Goal: Navigation & Orientation: Find specific page/section

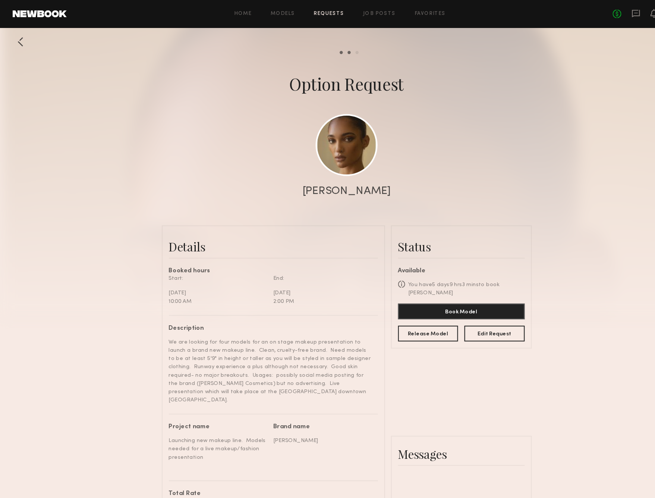
scroll to position [276, 0]
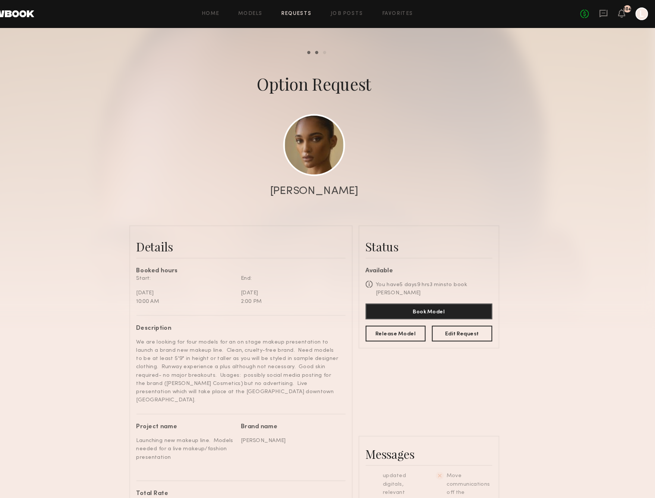
click at [579, 12] on div "No fees up to $5,000 104 L" at bounding box center [611, 13] width 64 height 12
click at [600, 12] on icon at bounding box center [601, 12] width 3 height 1
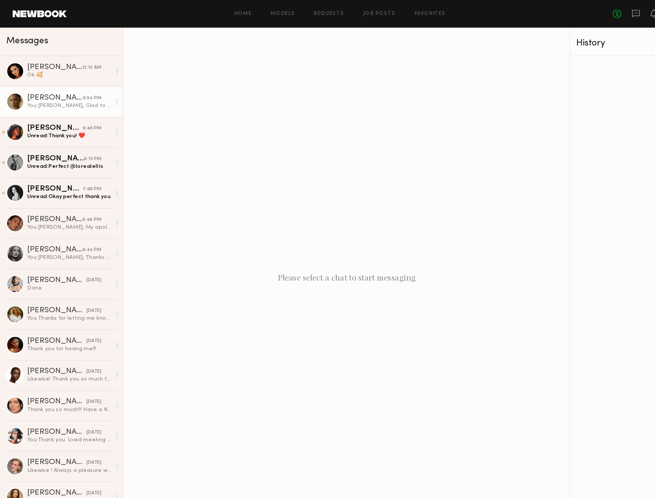
click at [48, 89] on div "[PERSON_NAME]" at bounding box center [52, 92] width 53 height 7
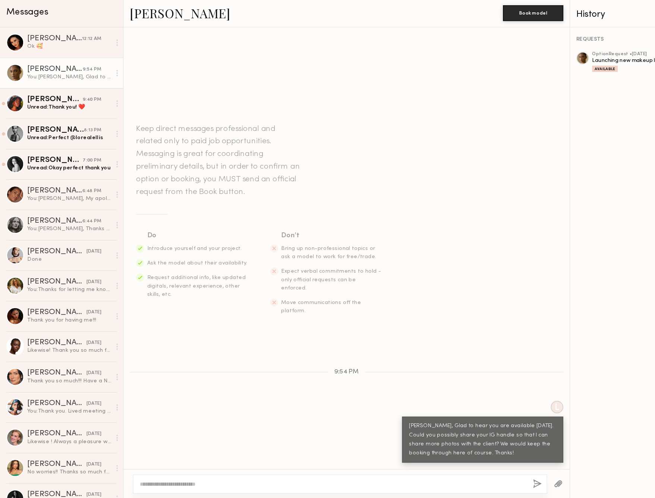
click at [548, 76] on div at bounding box center [551, 82] width 12 height 12
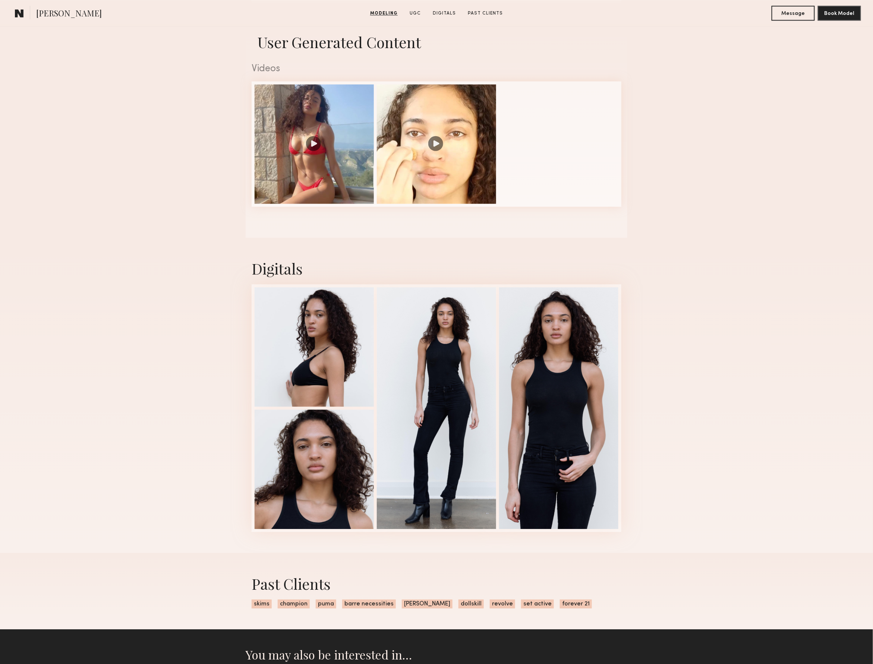
scroll to position [734, 0]
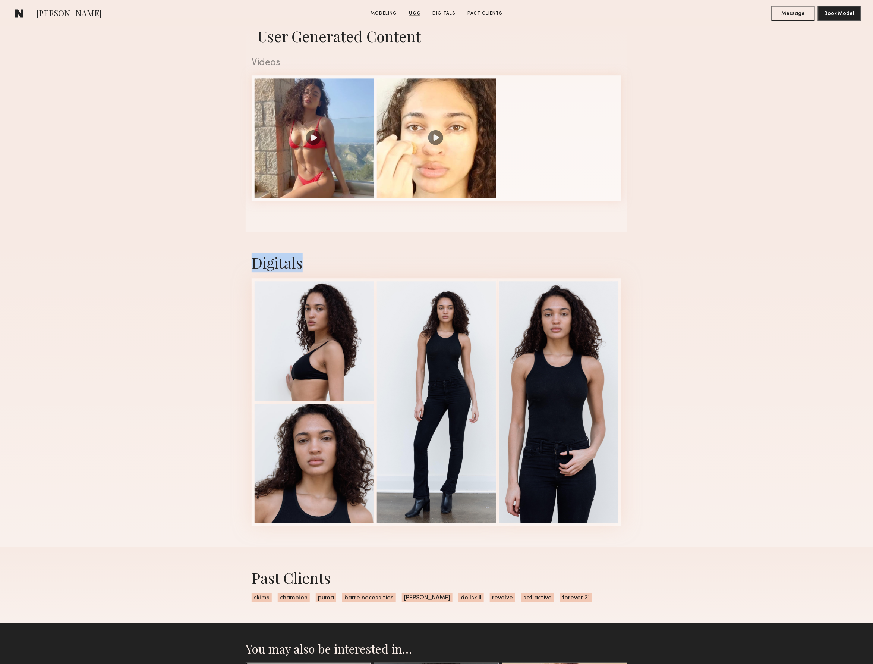
drag, startPoint x: 318, startPoint y: 327, endPoint x: 160, endPoint y: 266, distance: 168.8
click at [122, 224] on section "[PERSON_NAME] Modeling UGC Digitals Past Clients Message Book Model Modeling Po…" at bounding box center [436, 167] width 873 height 1514
click at [304, 332] on div at bounding box center [314, 339] width 119 height 119
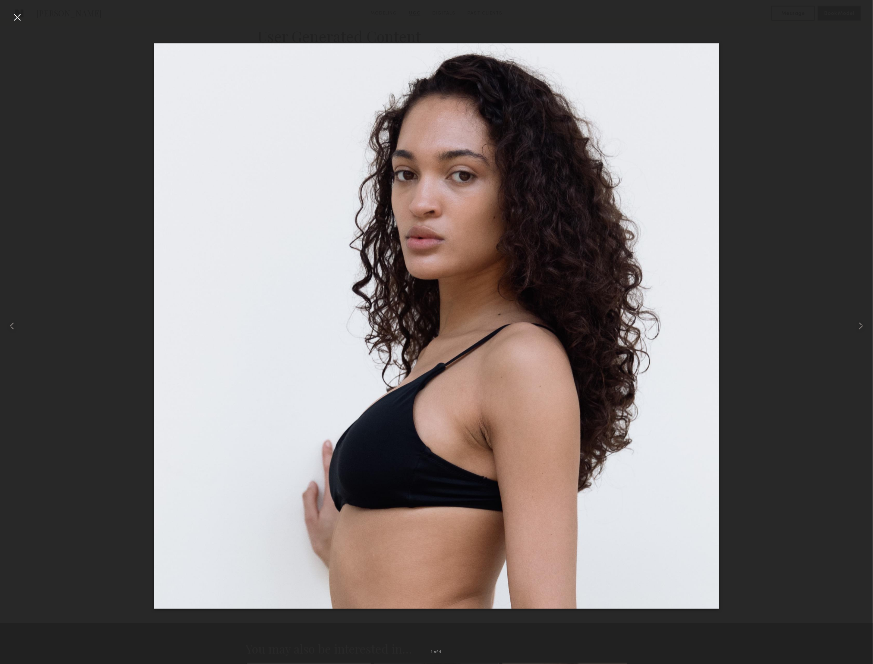
drag, startPoint x: 339, startPoint y: 252, endPoint x: -71, endPoint y: 169, distance: 417.8
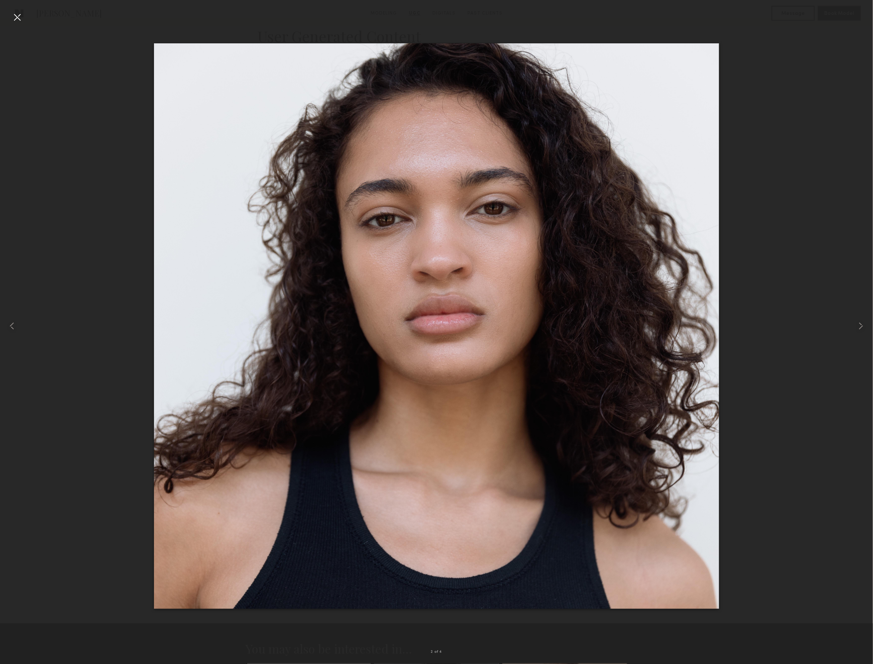
click at [18, 17] on div at bounding box center [17, 17] width 12 height 12
